Goal: Information Seeking & Learning: Learn about a topic

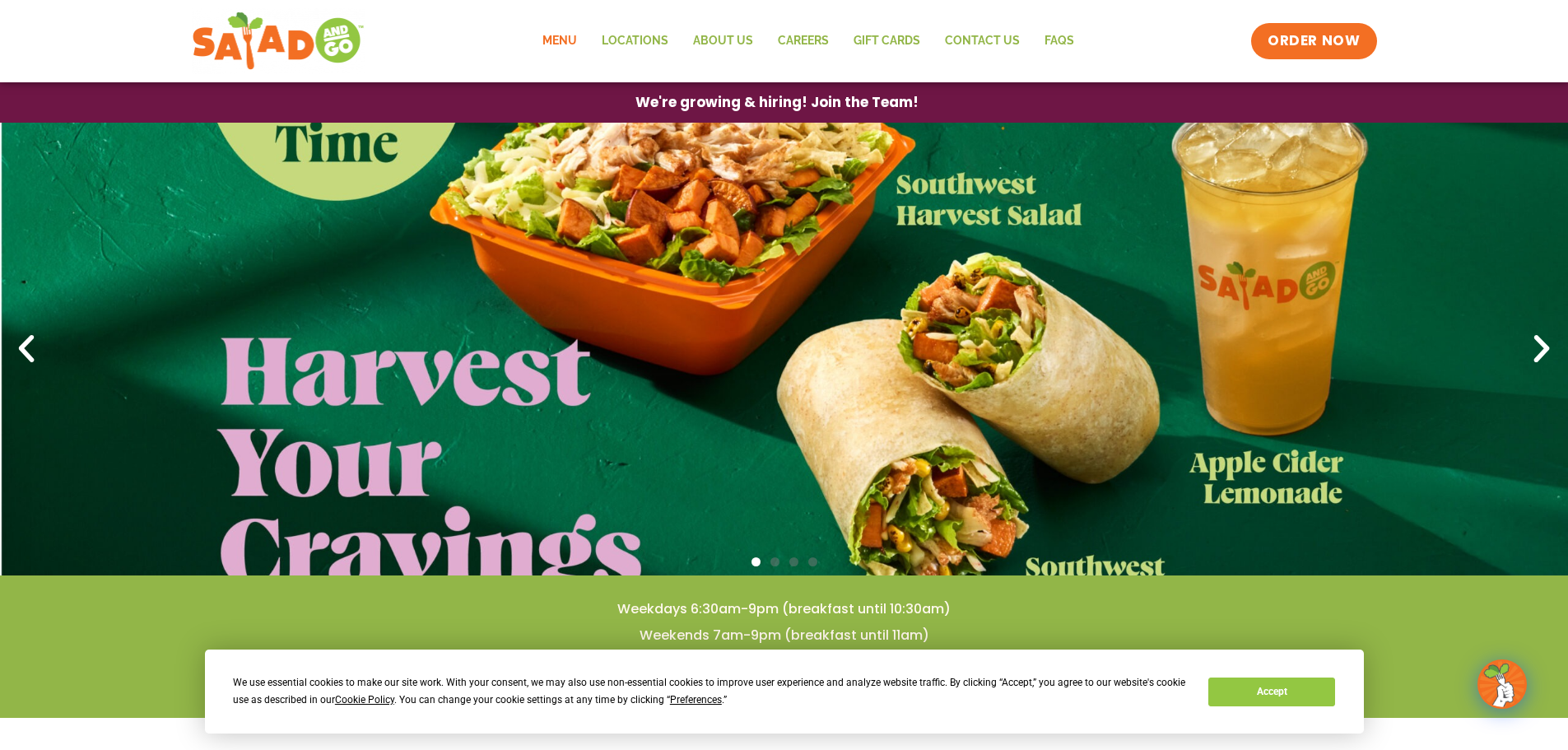
click at [566, 49] on link "Menu" at bounding box center [559, 41] width 59 height 38
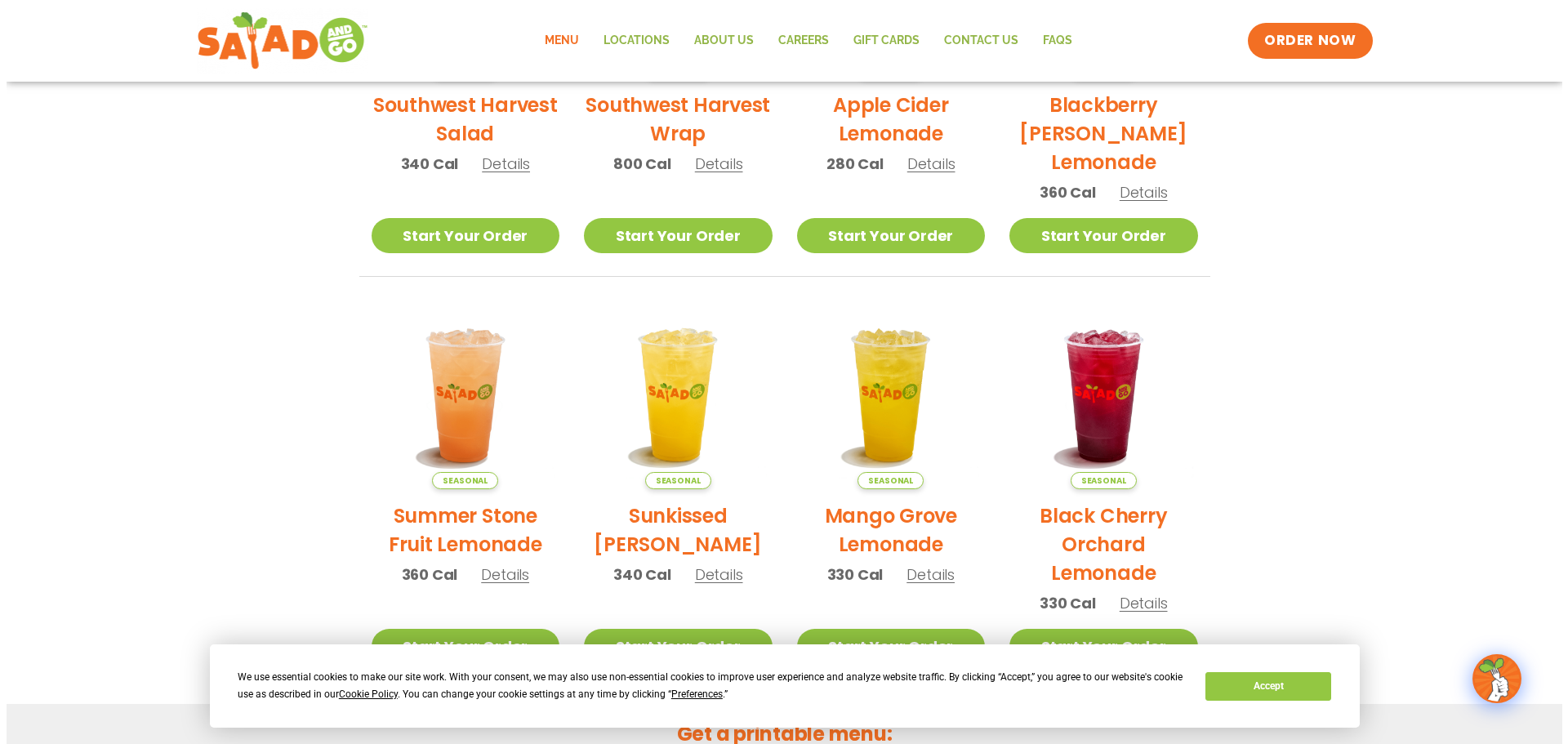
scroll to position [712, 0]
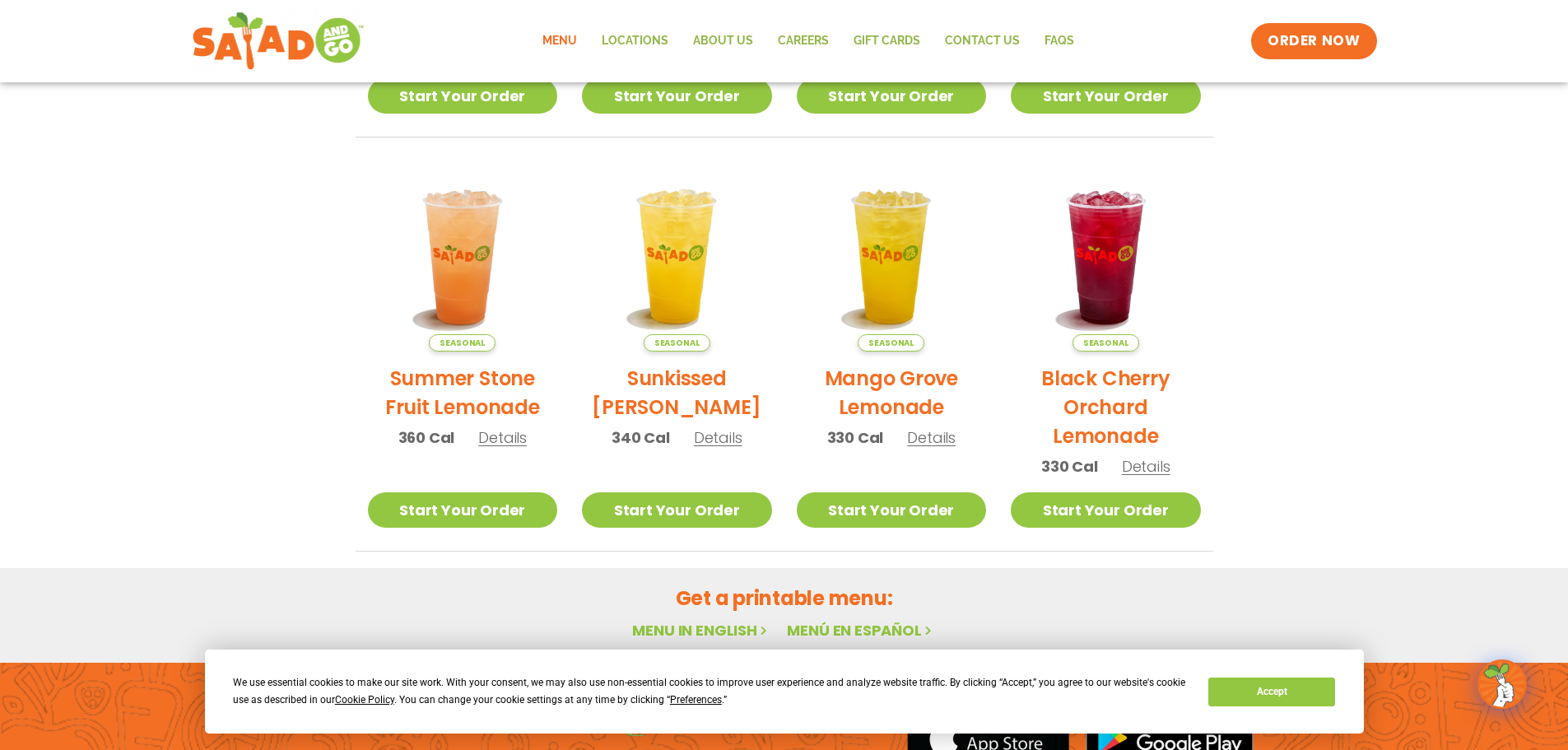
click at [924, 437] on span "Details" at bounding box center [931, 437] width 48 height 20
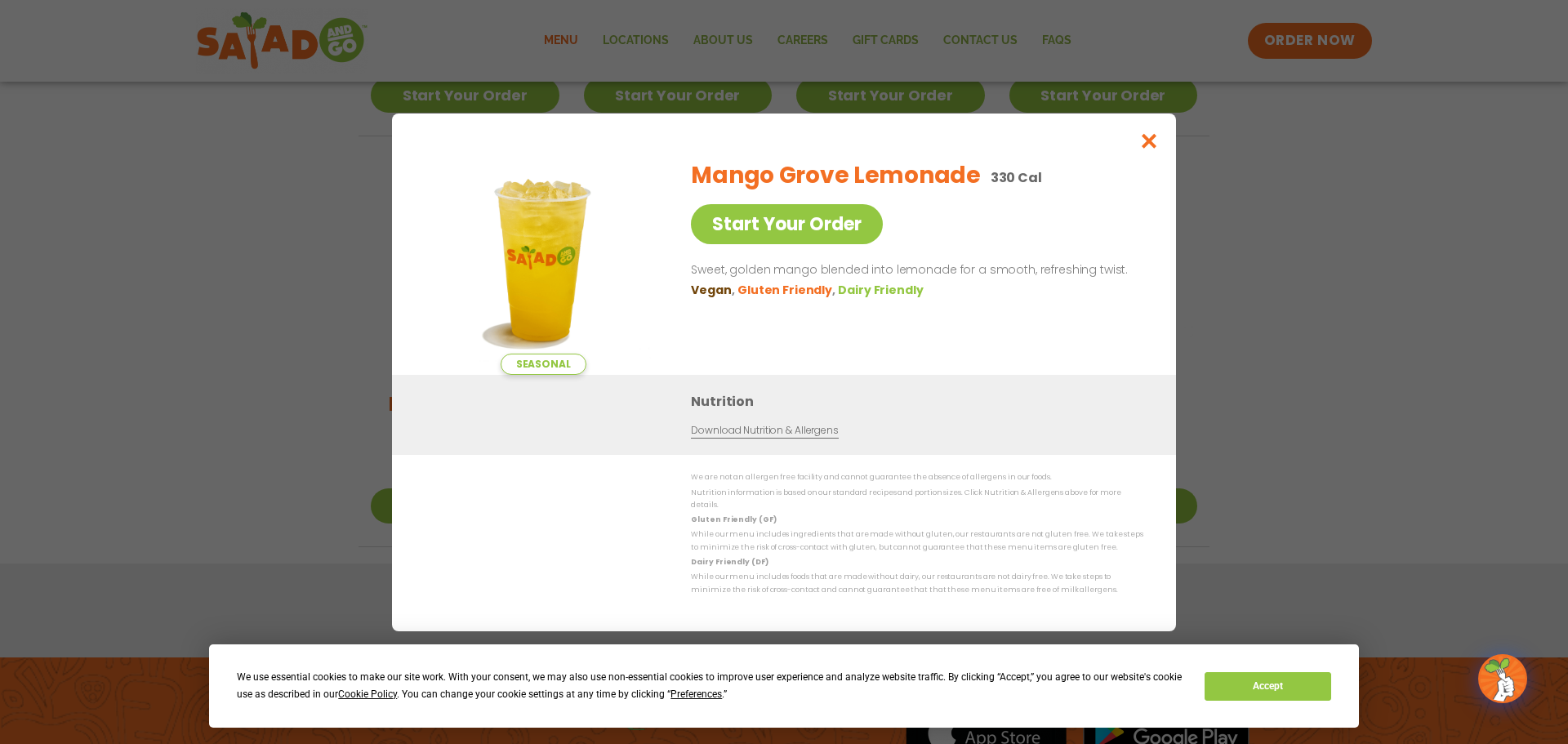
click at [1180, 129] on div "Seasonal Start Your Order Mango Grove Lemonade 330 Cal Start Your Order Sweet, …" at bounding box center [784, 372] width 1568 height 744
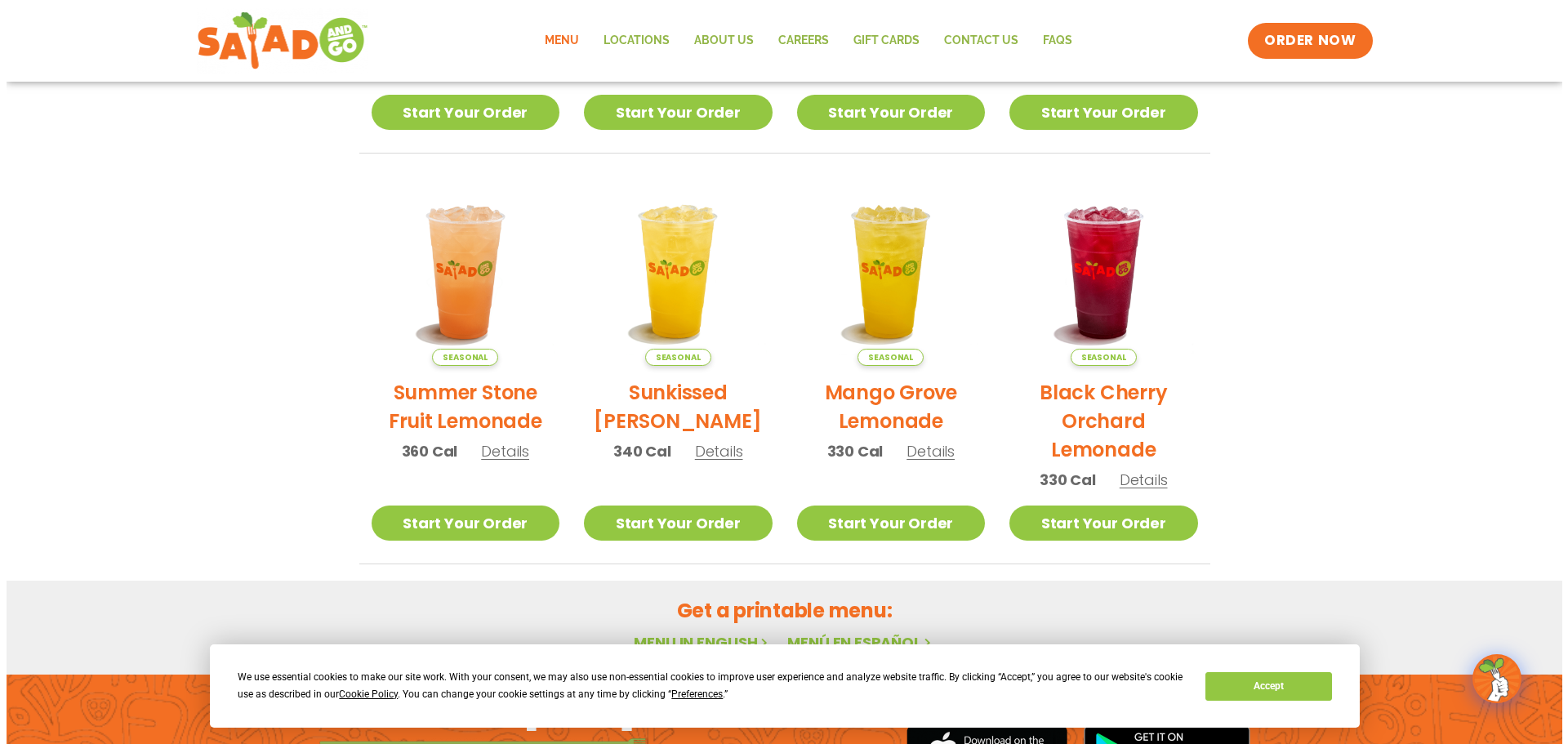
scroll to position [876, 0]
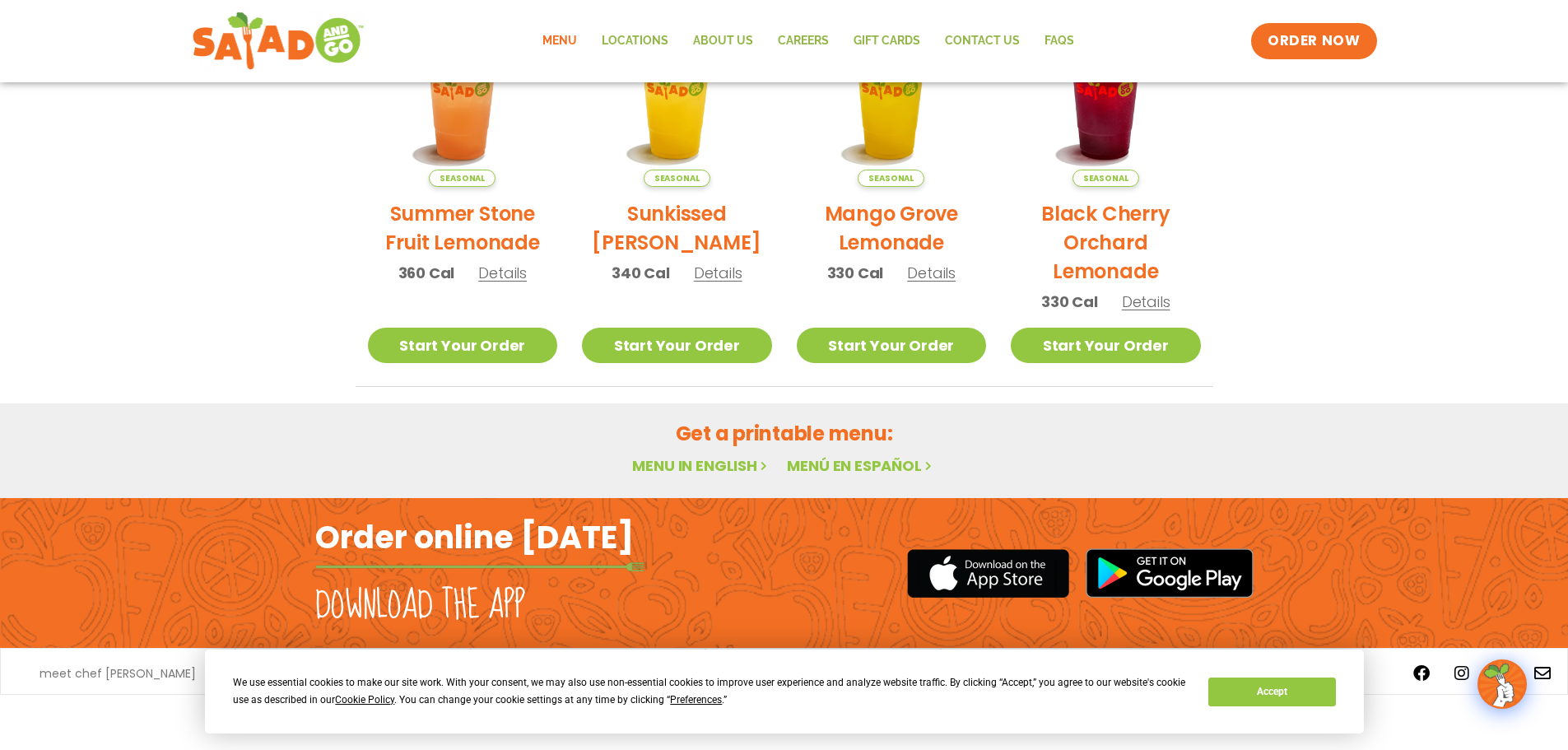
click at [505, 285] on div "Seasonal Summer Stone Fruit Lemonade 360 Cal Details" at bounding box center [462, 148] width 190 height 302
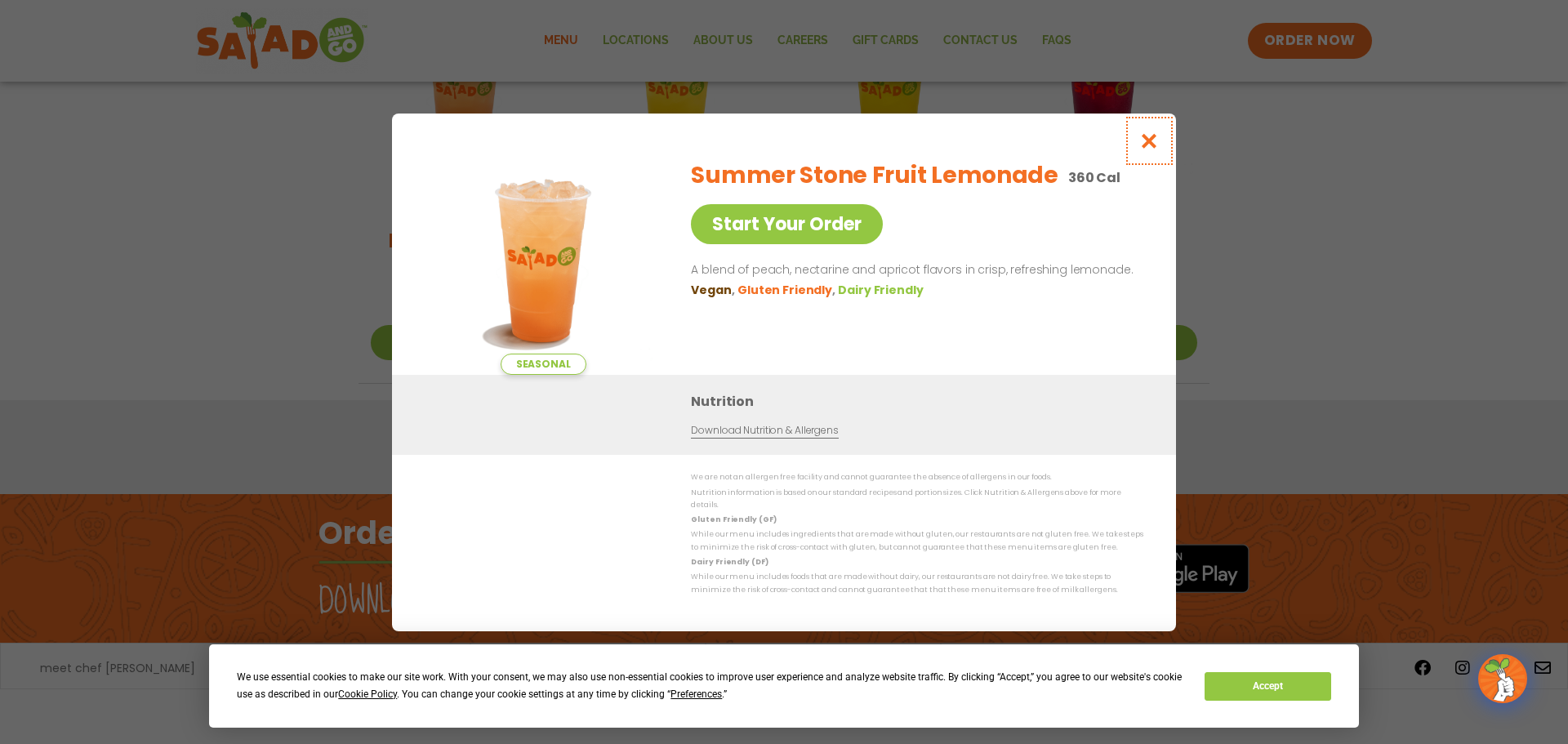
click at [1160, 142] on button "Close modal" at bounding box center [1149, 141] width 53 height 55
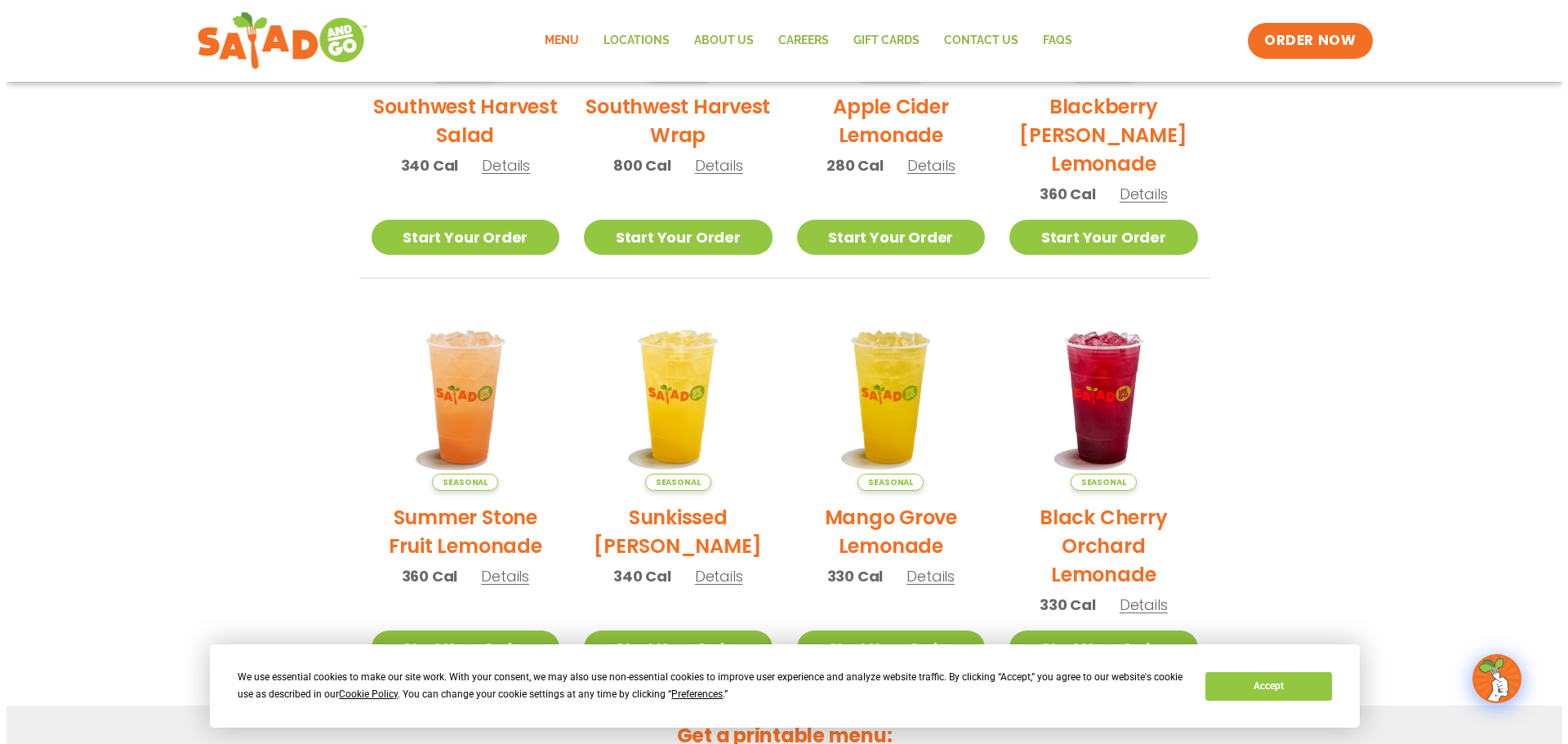
scroll to position [597, 0]
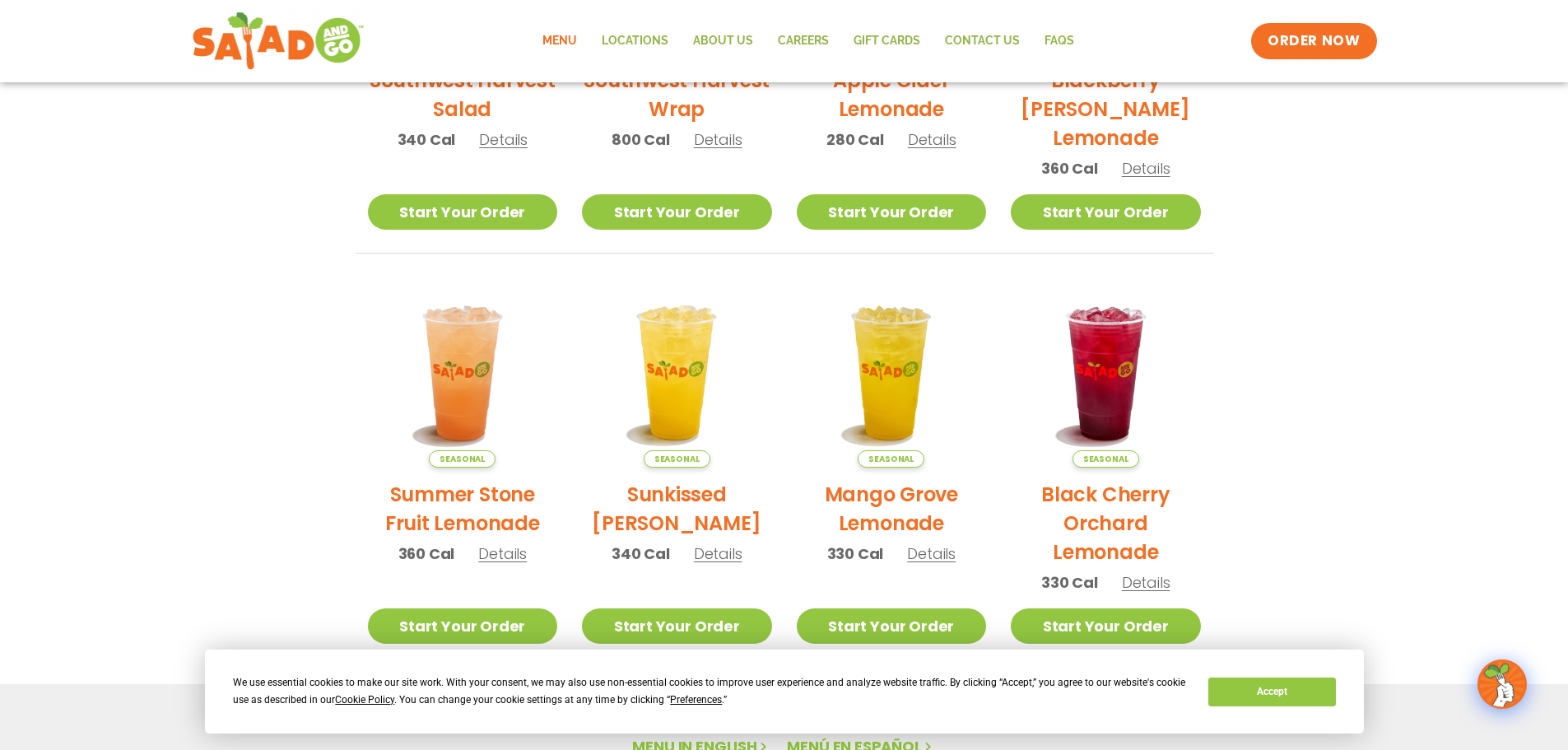
click at [714, 555] on span "Details" at bounding box center [718, 553] width 48 height 20
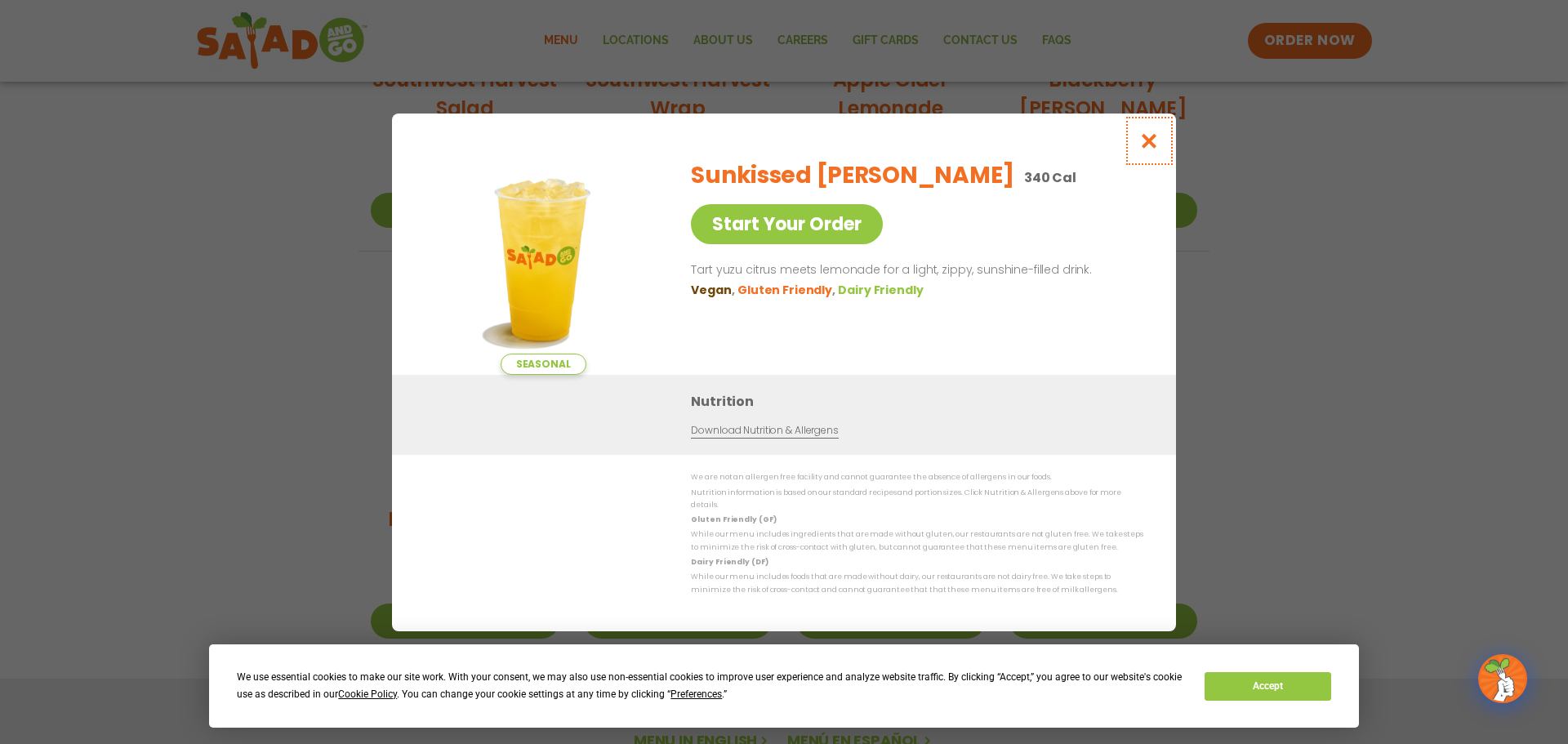
click at [1149, 149] on icon "Close modal" at bounding box center [1149, 141] width 20 height 17
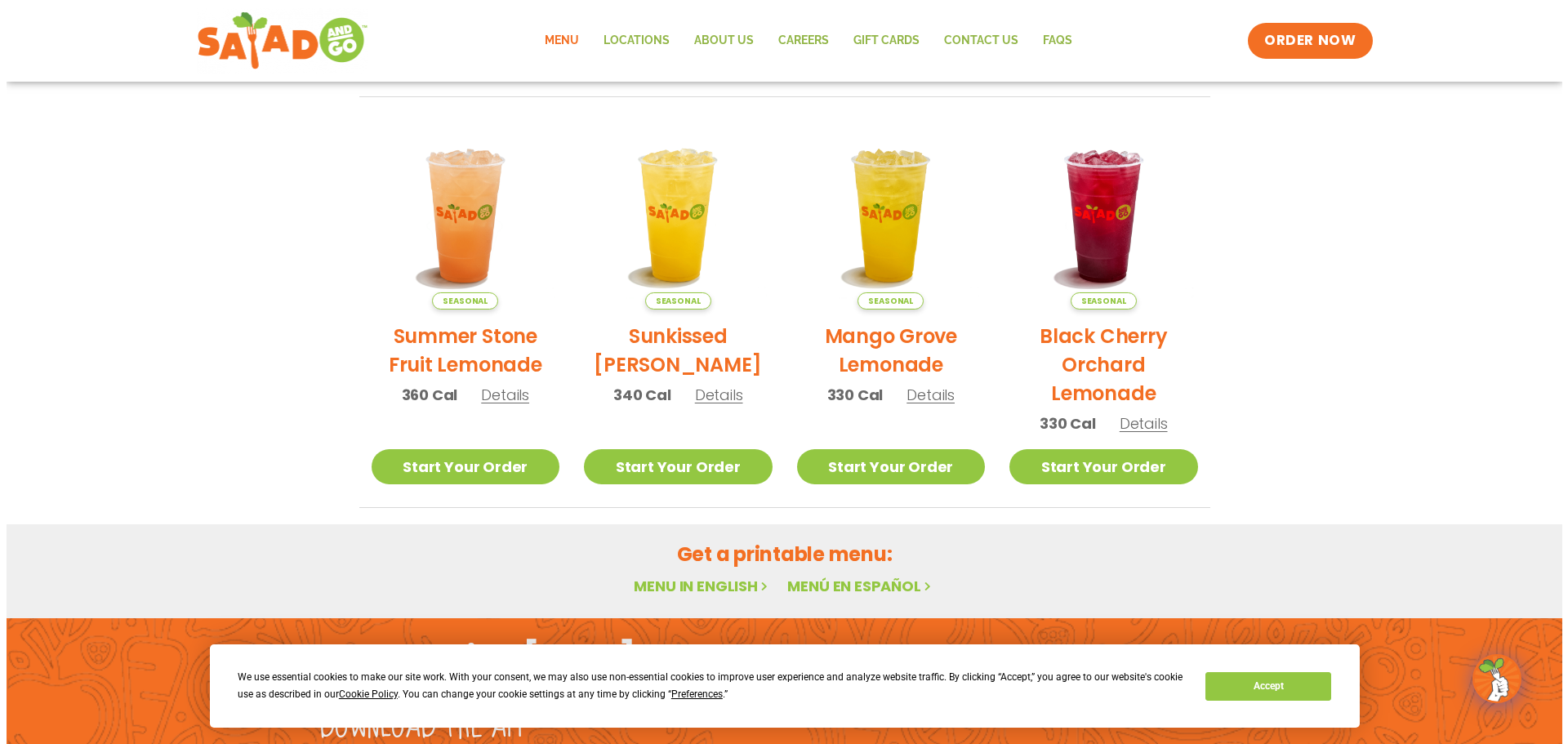
scroll to position [760, 0]
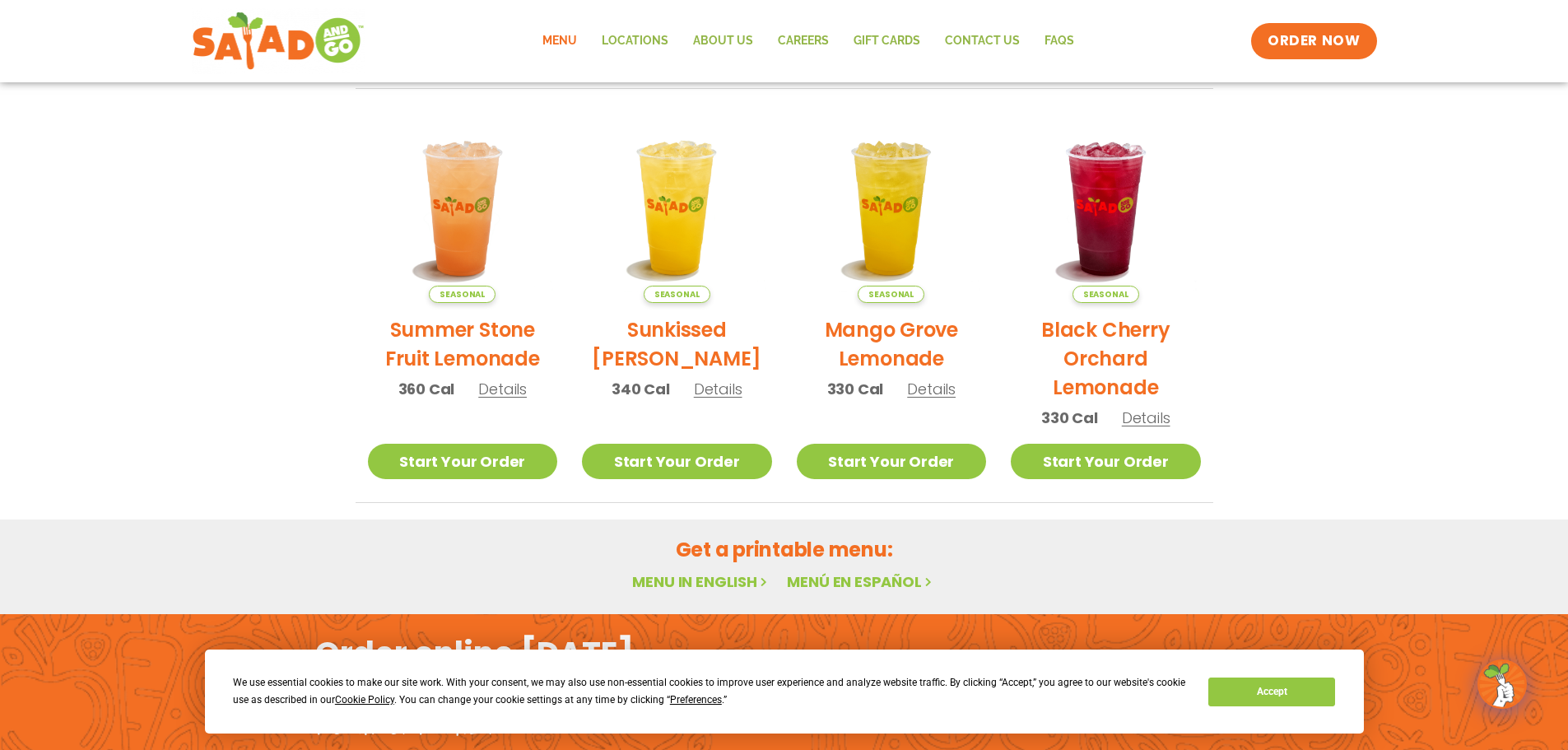
click at [1145, 418] on span "Details" at bounding box center [1146, 417] width 48 height 20
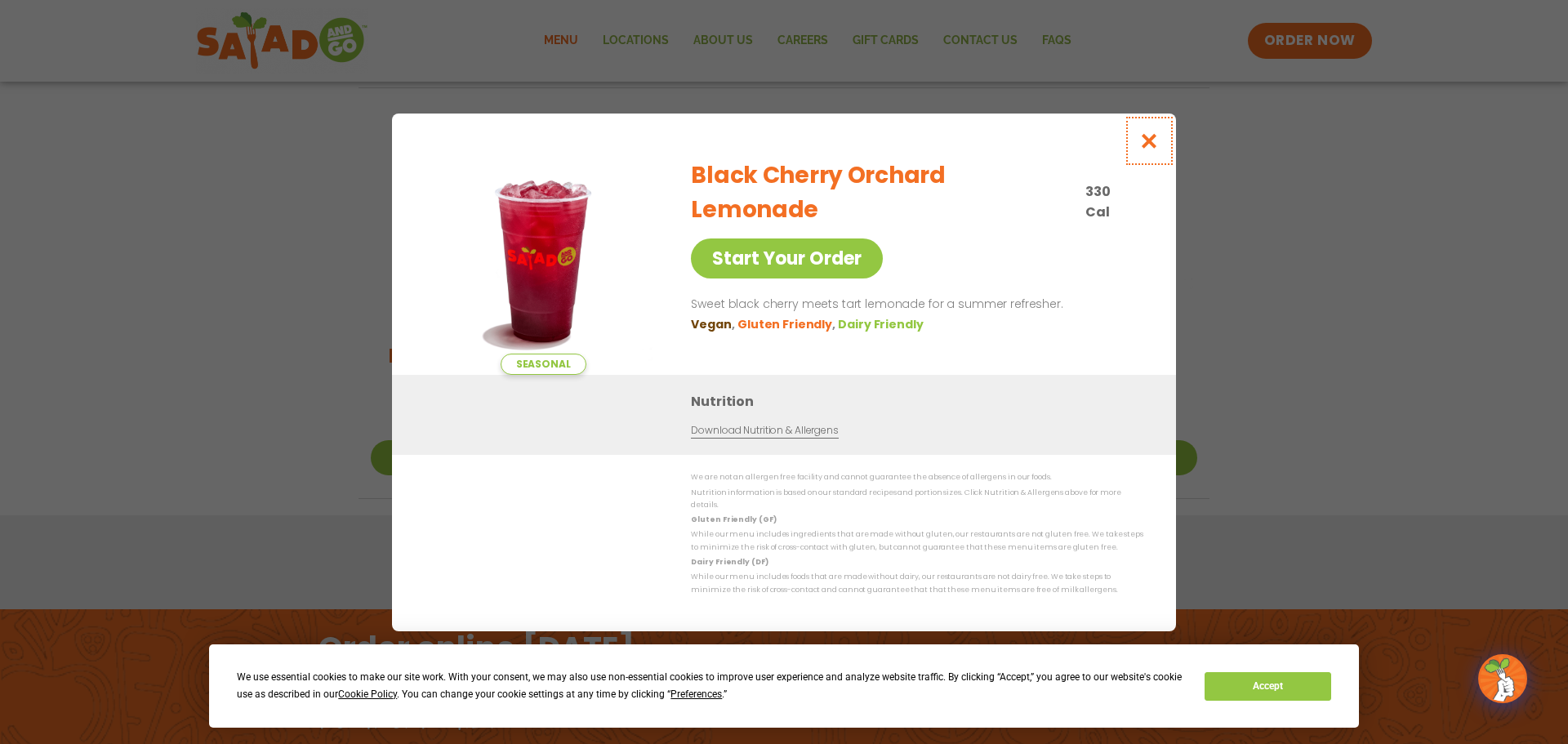
click at [1139, 149] on icon "Close modal" at bounding box center [1149, 141] width 20 height 17
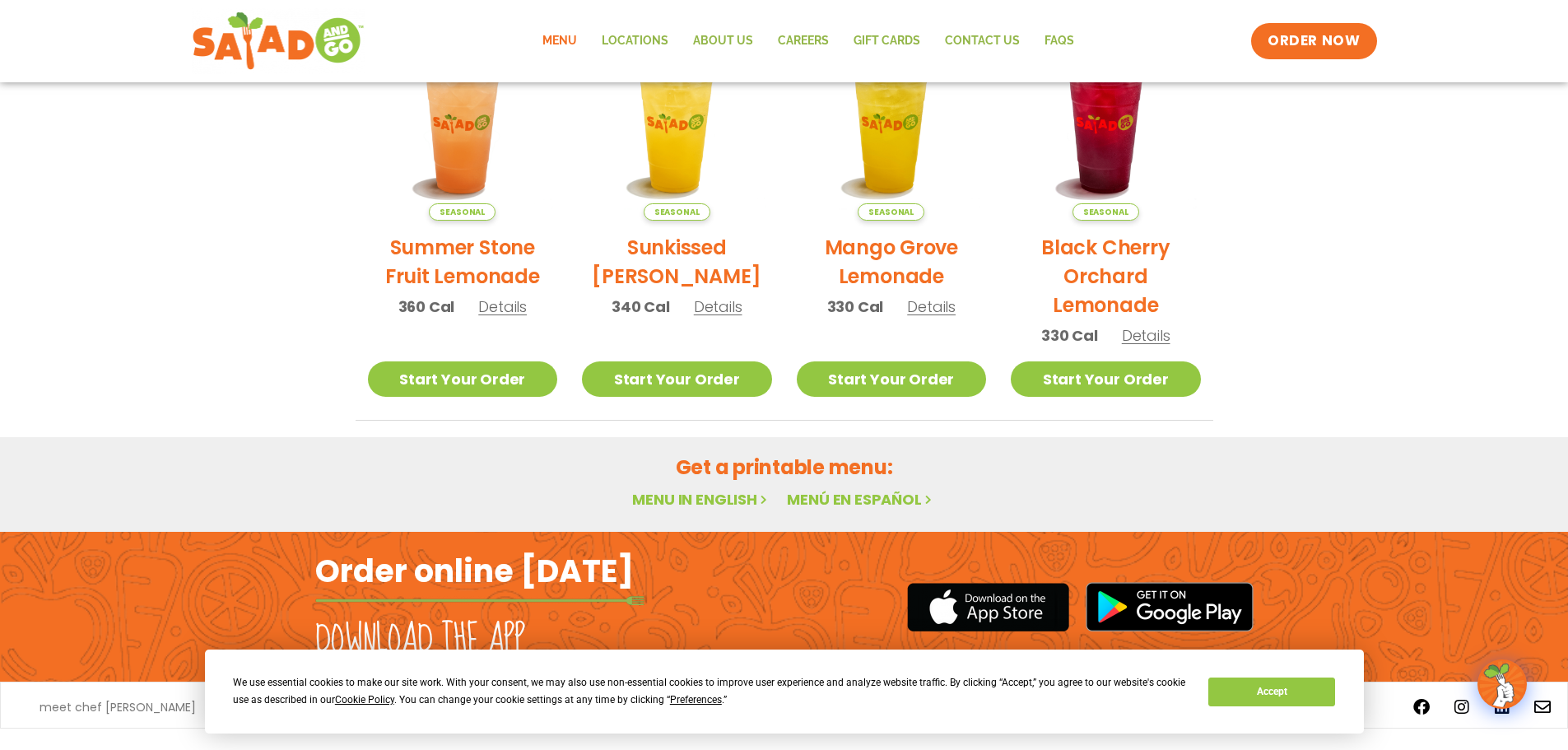
scroll to position [272, 0]
